Goal: Leave review/rating: Leave review/rating

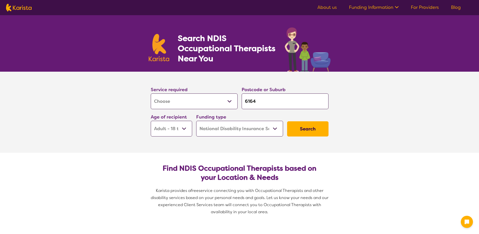
select select "[MEDICAL_DATA]"
select select "AD"
select select "NDIS"
select select "[MEDICAL_DATA]"
select select "AD"
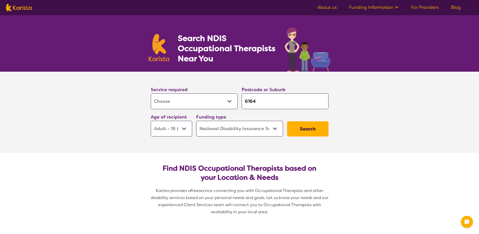
select select "NDIS"
click at [133, 104] on section "Service required Allied Health Assistant Assessment ([MEDICAL_DATA] or [MEDICAL…" at bounding box center [239, 112] width 479 height 81
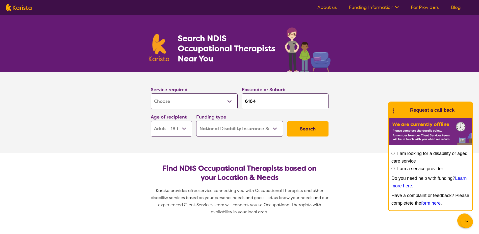
click at [265, 98] on input "6164" at bounding box center [285, 101] width 87 height 16
drag, startPoint x: 264, startPoint y: 100, endPoint x: 228, endPoint y: 98, distance: 36.0
click at [228, 98] on div "Service required Allied Health Assistant Assessment ([MEDICAL_DATA] or [MEDICAL…" at bounding box center [240, 111] width 182 height 55
type input "6"
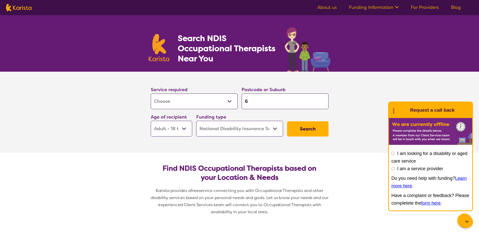
type input "61"
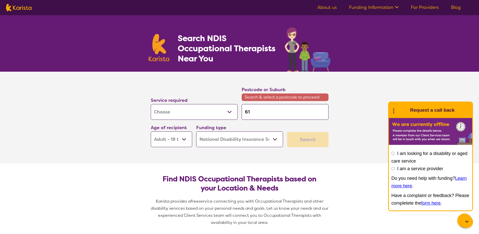
type input "616"
type input "6163"
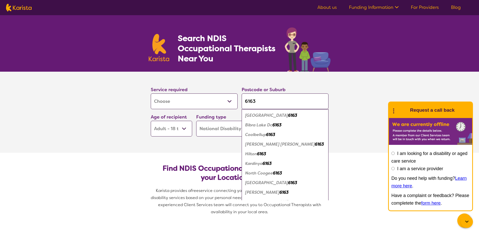
type input "6163"
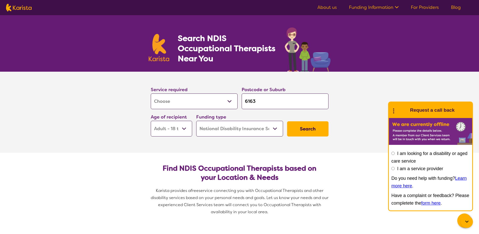
click at [181, 130] on select "Early Childhood - 0 to 9 Child - 10 to 11 Adolescent - 12 to 17 Adult - 18 to 6…" at bounding box center [171, 129] width 41 height 16
click at [151, 121] on select "Early Childhood - 0 to 9 Child - 10 to 11 Adolescent - 12 to 17 Adult - 18 to 6…" at bounding box center [171, 129] width 41 height 16
click at [338, 131] on section "Service required Allied Health Assistant Assessment (ADHD or Autism) Behaviour …" at bounding box center [240, 112] width 202 height 81
click at [323, 129] on button "Search" at bounding box center [307, 128] width 41 height 15
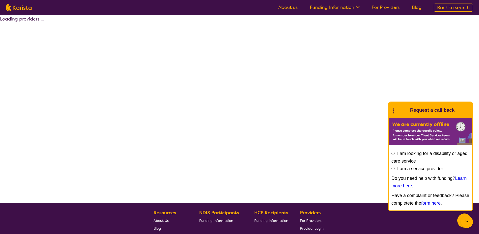
select select "by_score"
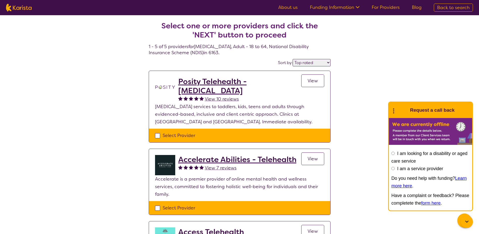
select select "[MEDICAL_DATA]"
select select "AD"
select select "NDIS"
select select "[MEDICAL_DATA]"
select select "AD"
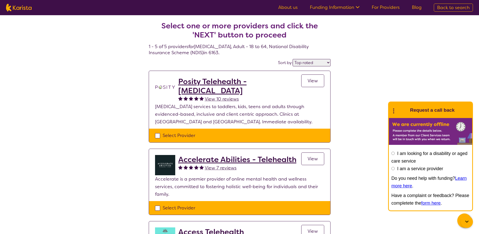
select select "NDIS"
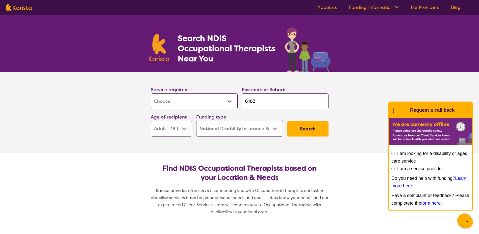
click at [270, 103] on input "6163" at bounding box center [285, 101] width 87 height 16
drag, startPoint x: 267, startPoint y: 102, endPoint x: 236, endPoint y: 102, distance: 31.1
click at [236, 102] on div "Service required Allied Health Assistant Assessment (ADHD or Autism) Behaviour …" at bounding box center [240, 111] width 182 height 55
type input "h"
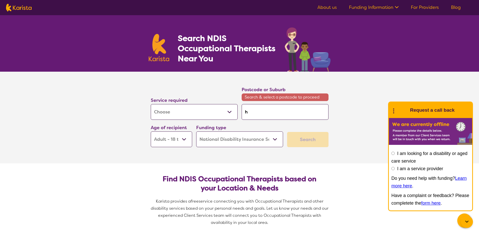
type input "ha"
type input "ham"
type input "hami"
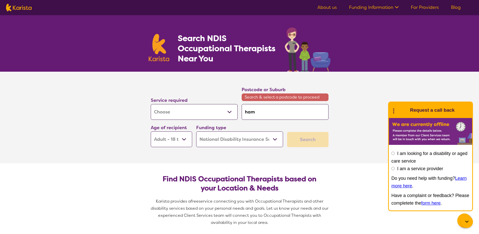
type input "hami"
type input "hamil"
type input "hamilt"
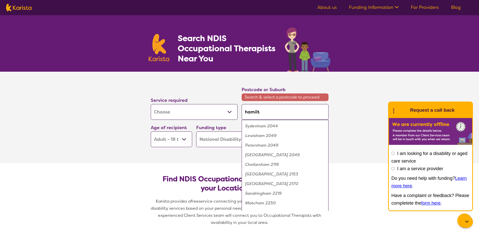
type input "hamilto"
type input "hamilton"
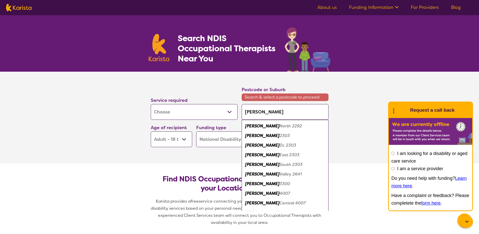
type input "hamilton"
type input "hamilton h"
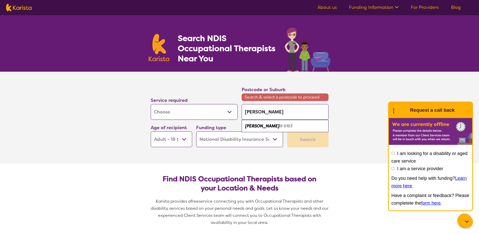
type input "hamilton hi"
click at [287, 126] on div "Hamilton Hi ll 6163" at bounding box center [285, 126] width 82 height 10
type input "6163"
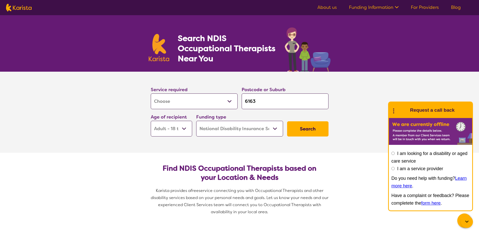
click at [314, 129] on button "Search" at bounding box center [307, 128] width 41 height 15
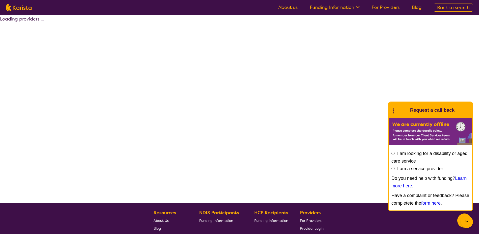
select select "by_score"
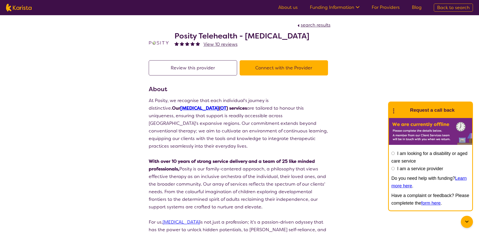
click at [216, 65] on button "Review this provider" at bounding box center [193, 67] width 88 height 15
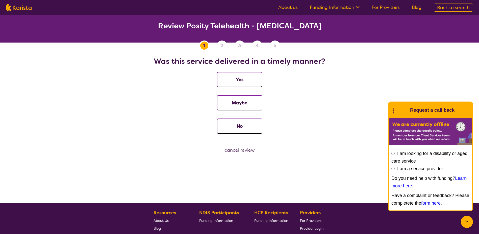
click at [240, 149] on div "cancel review" at bounding box center [239, 150] width 479 height 8
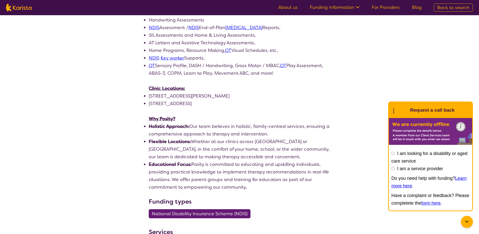
scroll to position [329, 0]
